Goal: Task Accomplishment & Management: Manage account settings

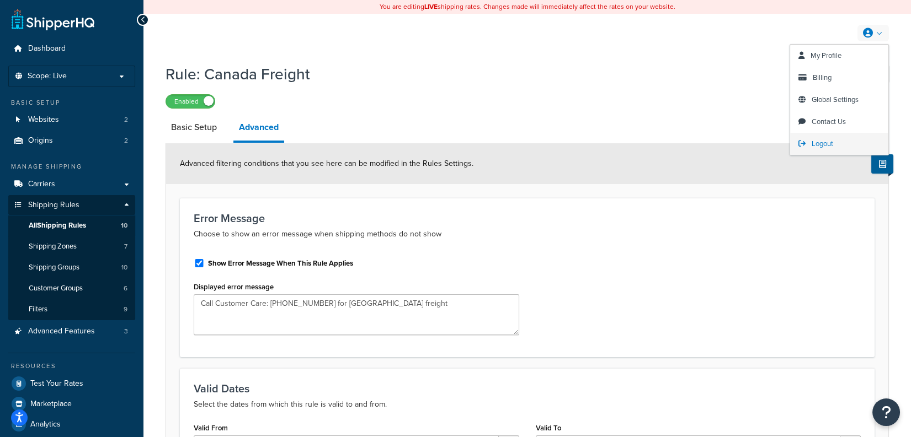
click at [840, 138] on link "Logout" at bounding box center [839, 144] width 98 height 22
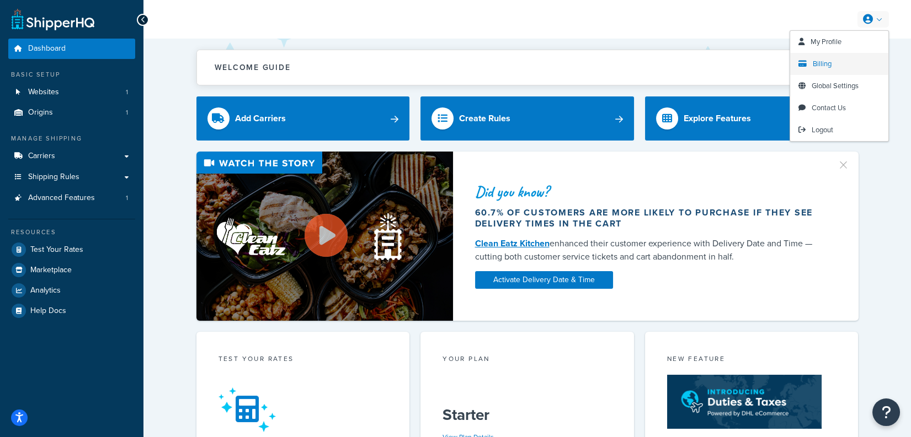
click at [828, 66] on span "Billing" at bounding box center [821, 63] width 19 height 10
